Goal: Navigation & Orientation: Find specific page/section

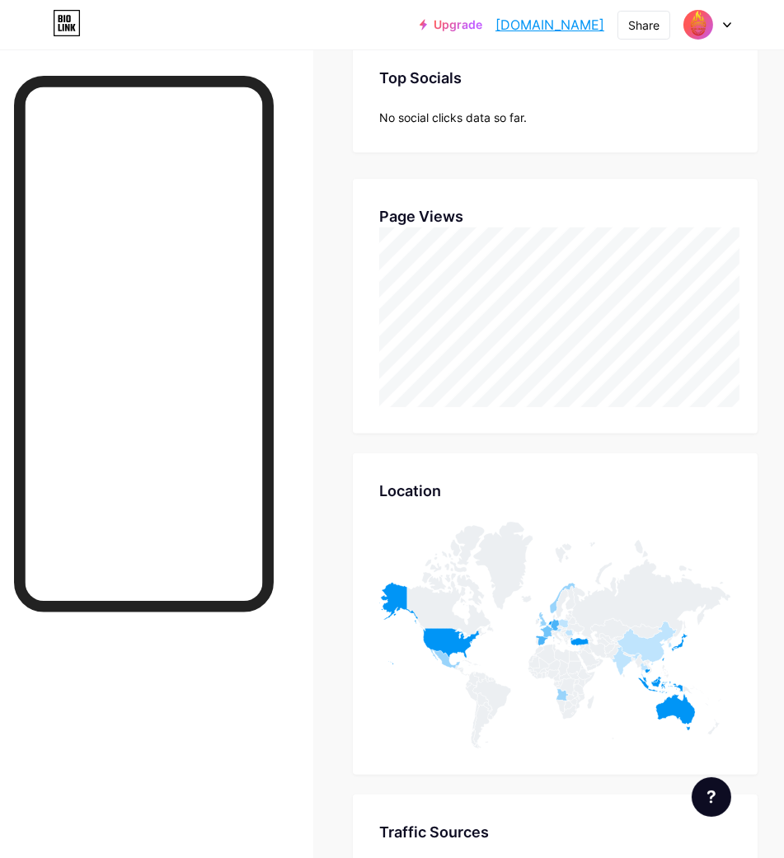
scroll to position [806, 0]
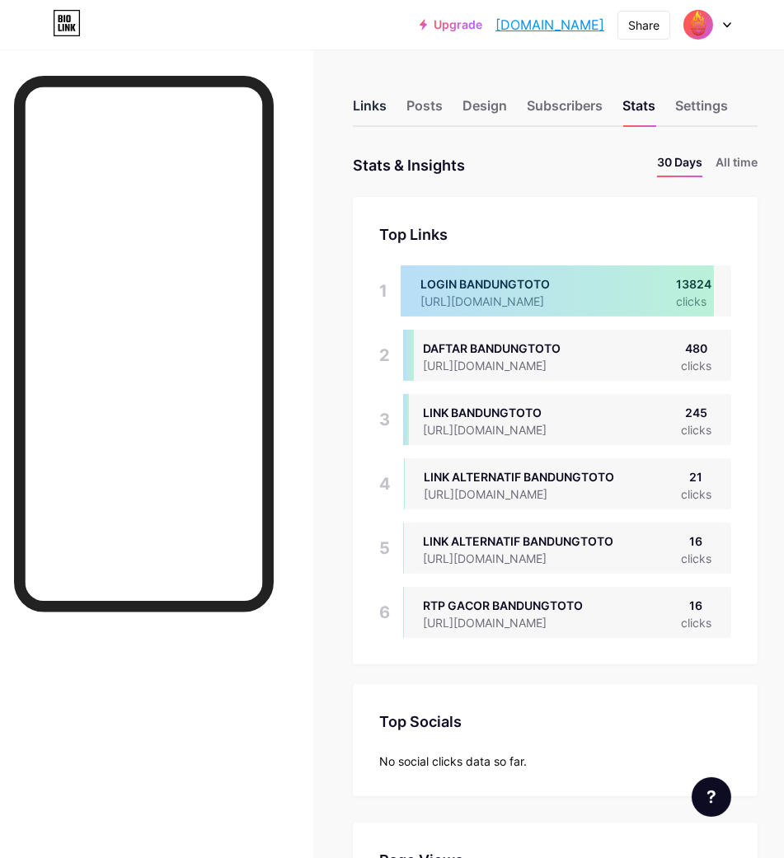
click at [373, 113] on div "Links" at bounding box center [370, 111] width 34 height 30
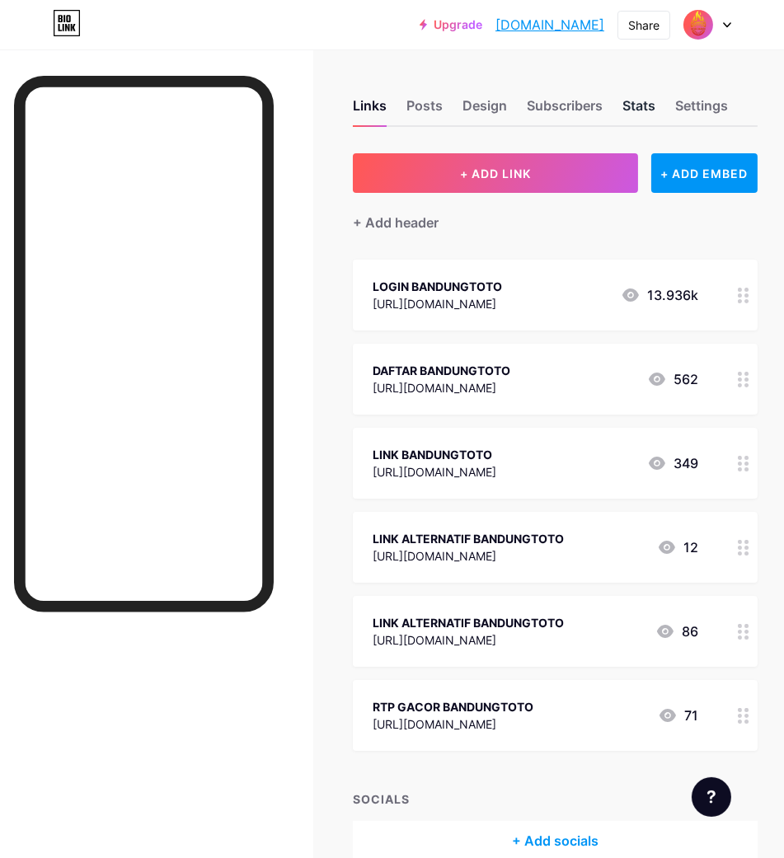
click at [645, 101] on div "Stats" at bounding box center [638, 111] width 33 height 30
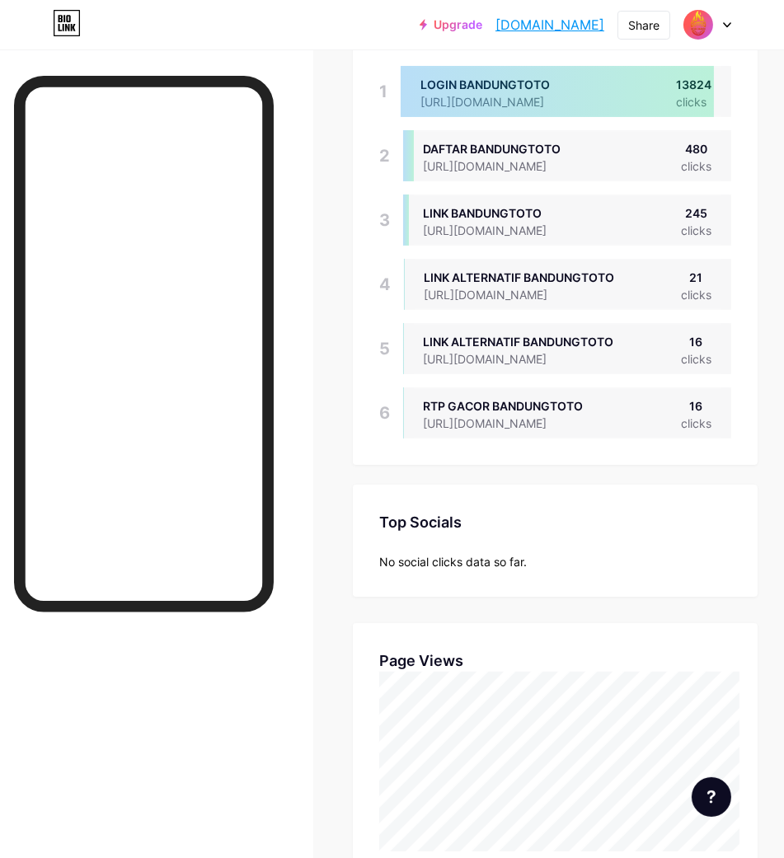
scroll to position [274, 0]
